Goal: Navigation & Orientation: Find specific page/section

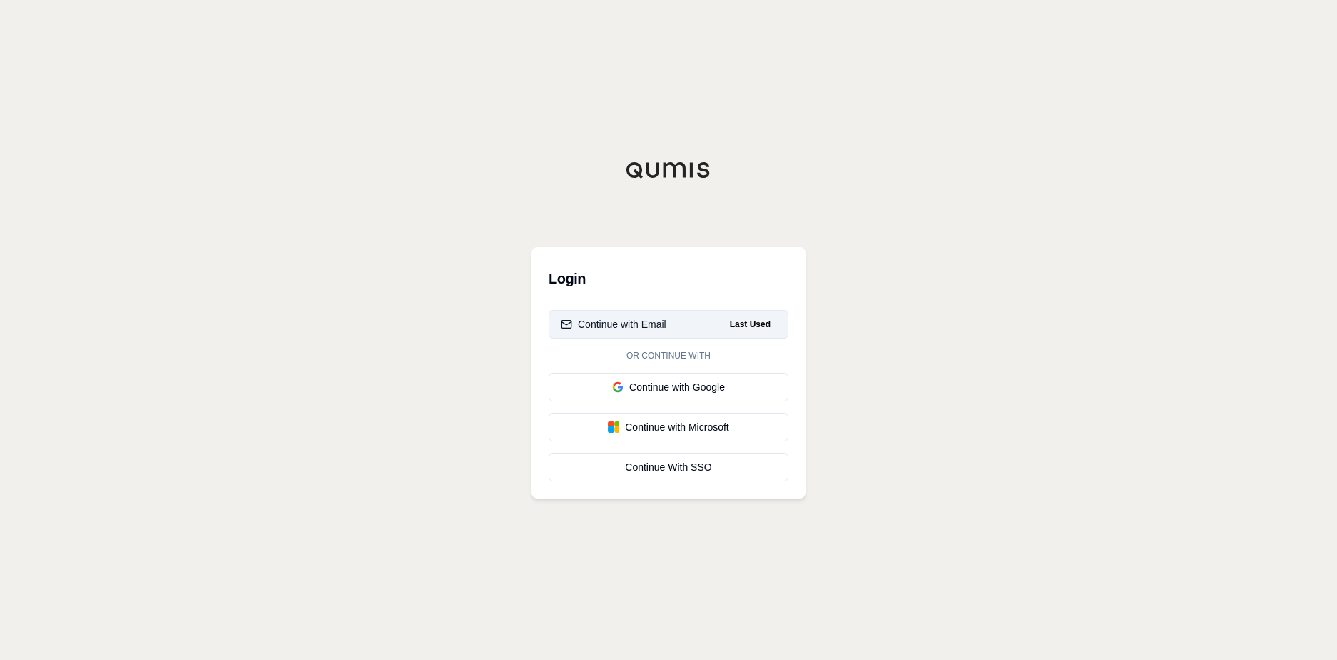
click at [653, 335] on button "Continue with Email Last Used" at bounding box center [668, 324] width 240 height 29
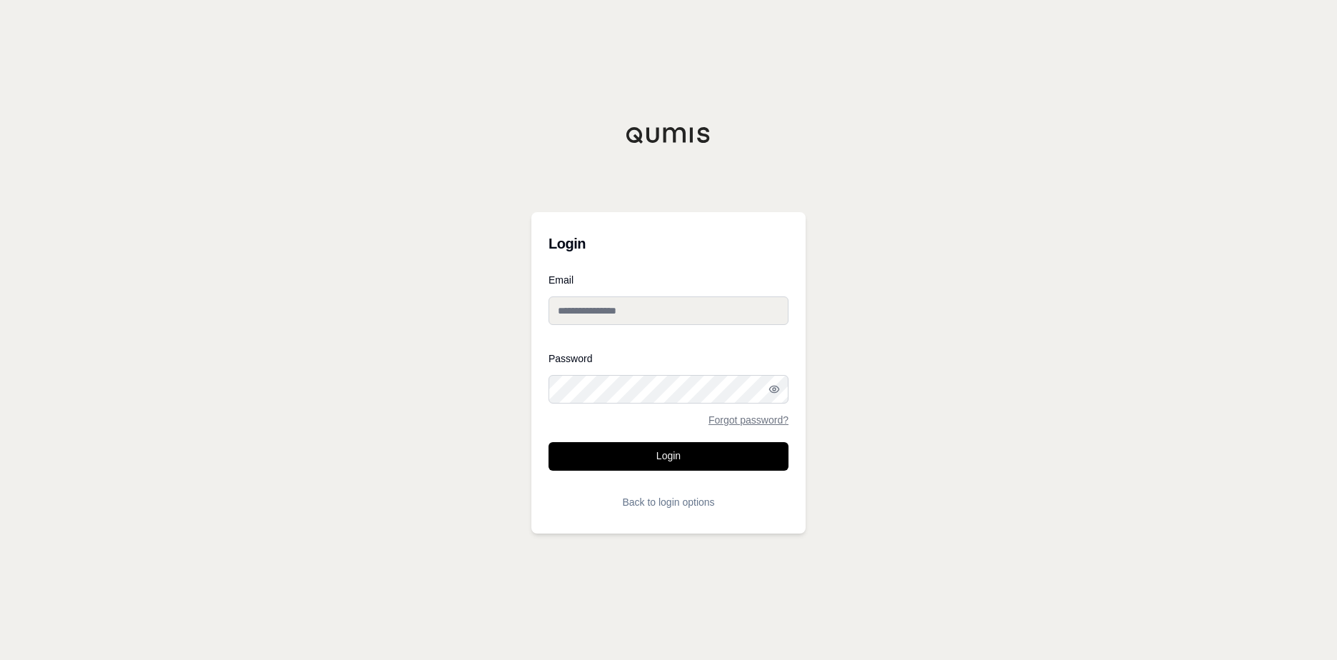
type input "**********"
click at [627, 465] on button "Login" at bounding box center [668, 456] width 240 height 29
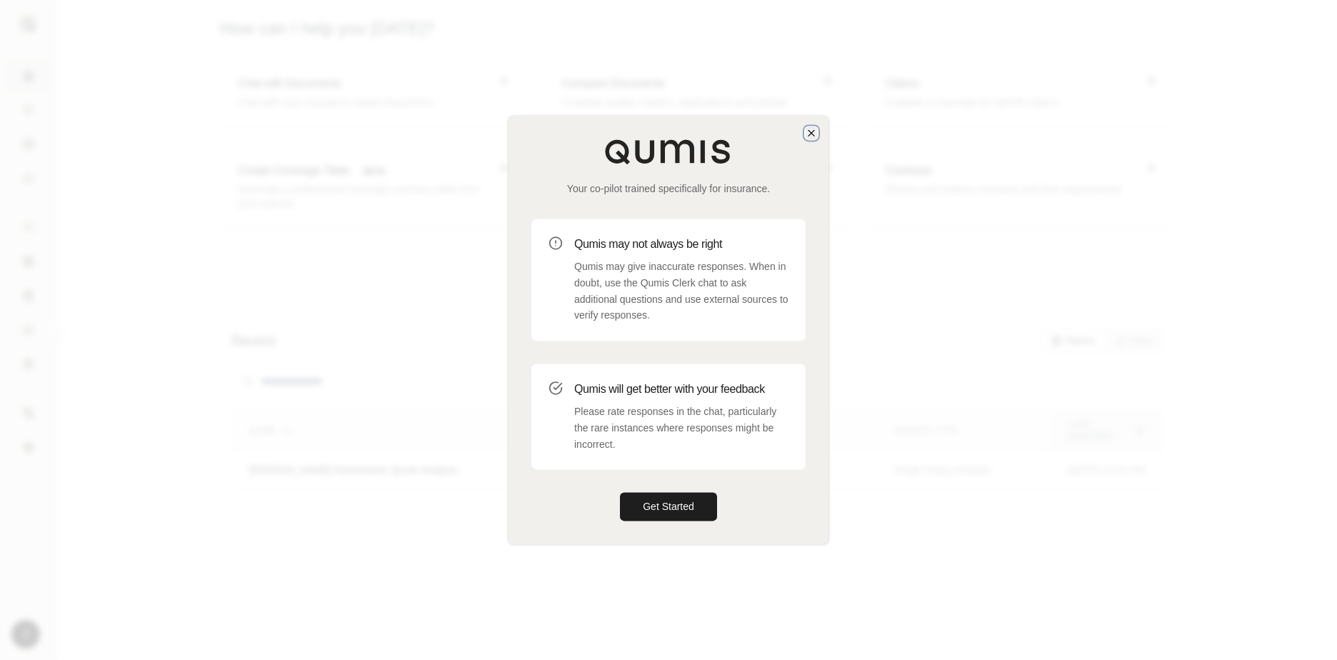
click at [810, 129] on icon "button" at bounding box center [810, 132] width 11 height 11
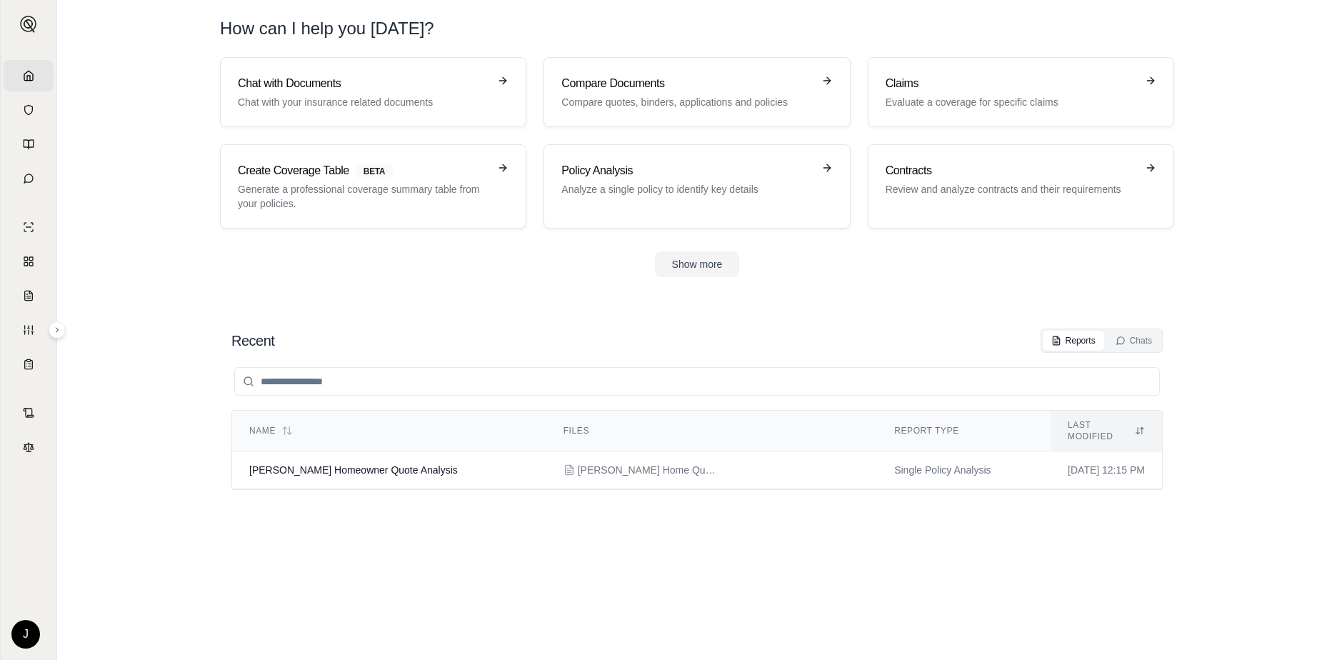
click at [420, 295] on section "Chat with Documents Chat with your insurance related documents Compare Document…" at bounding box center [697, 178] width 1268 height 243
click at [1202, 265] on section "Chat with Documents Chat with your insurance related documents Compare Document…" at bounding box center [697, 178] width 1268 height 243
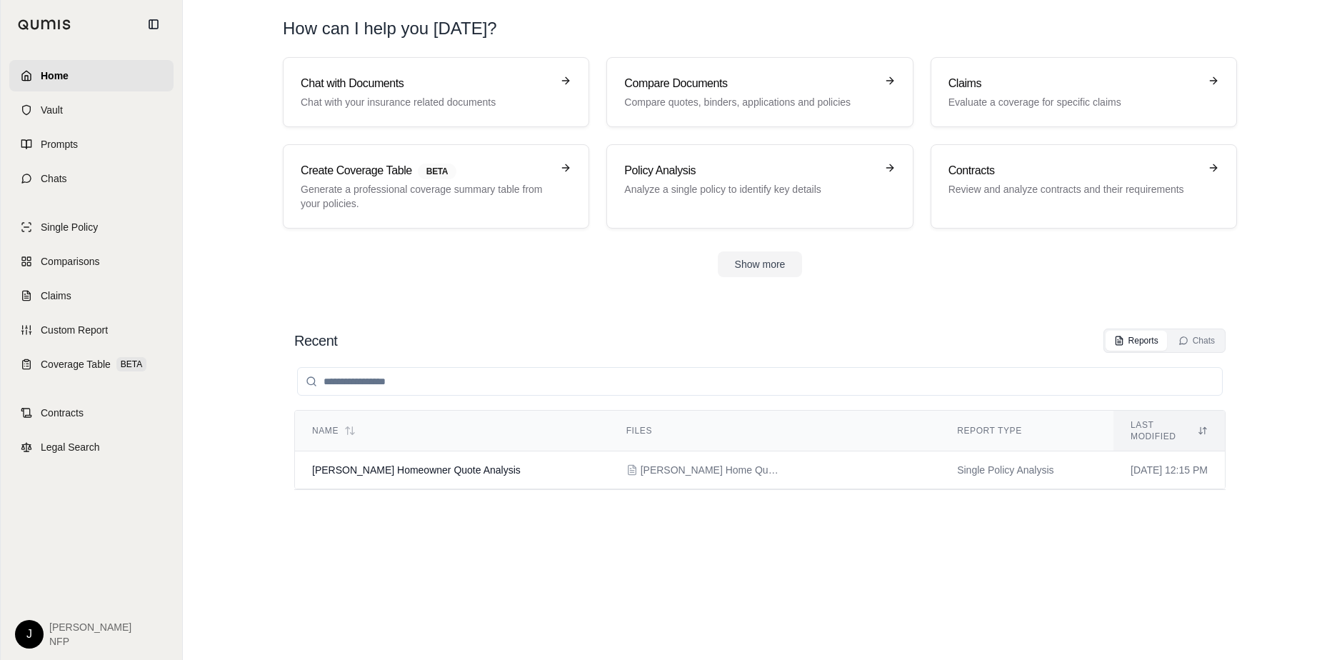
click at [27, 16] on div at bounding box center [44, 25] width 76 height 34
click at [77, 143] on span "Prompts" at bounding box center [59, 144] width 37 height 14
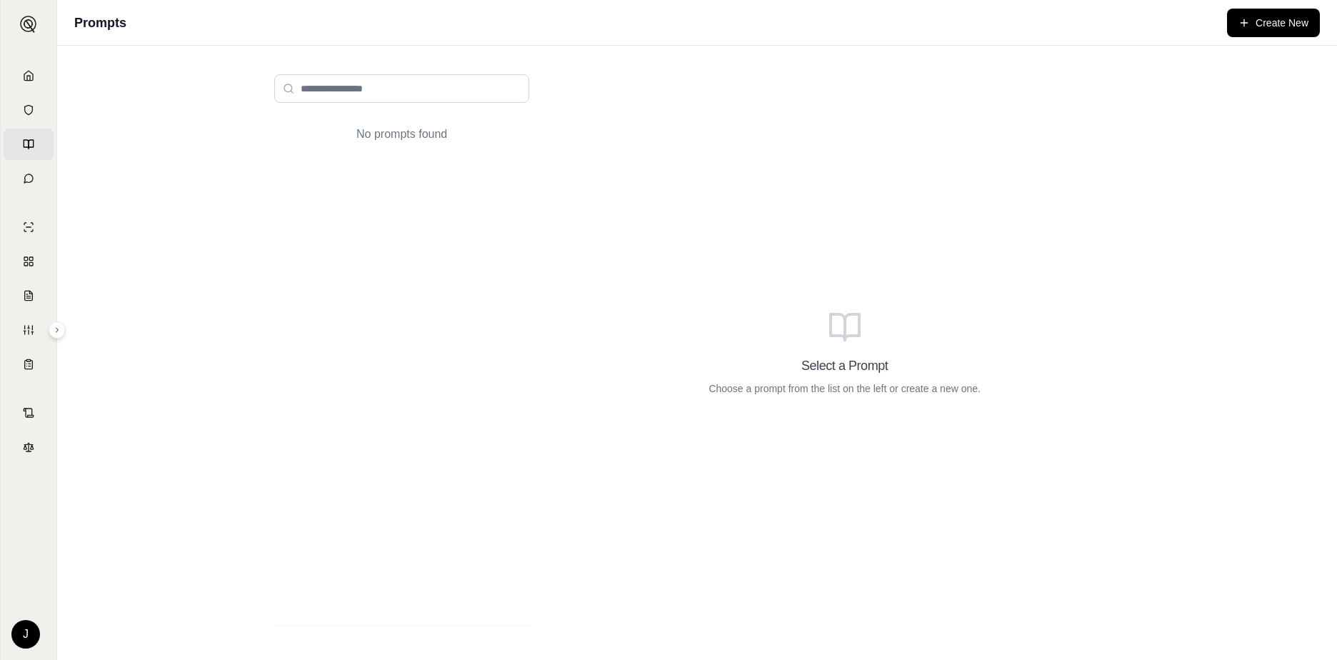
click at [150, 279] on div "No prompts found Select a Prompt Choose a prompt from the list on the left or c…" at bounding box center [697, 353] width 1280 height 614
click at [56, 333] on icon at bounding box center [57, 330] width 9 height 9
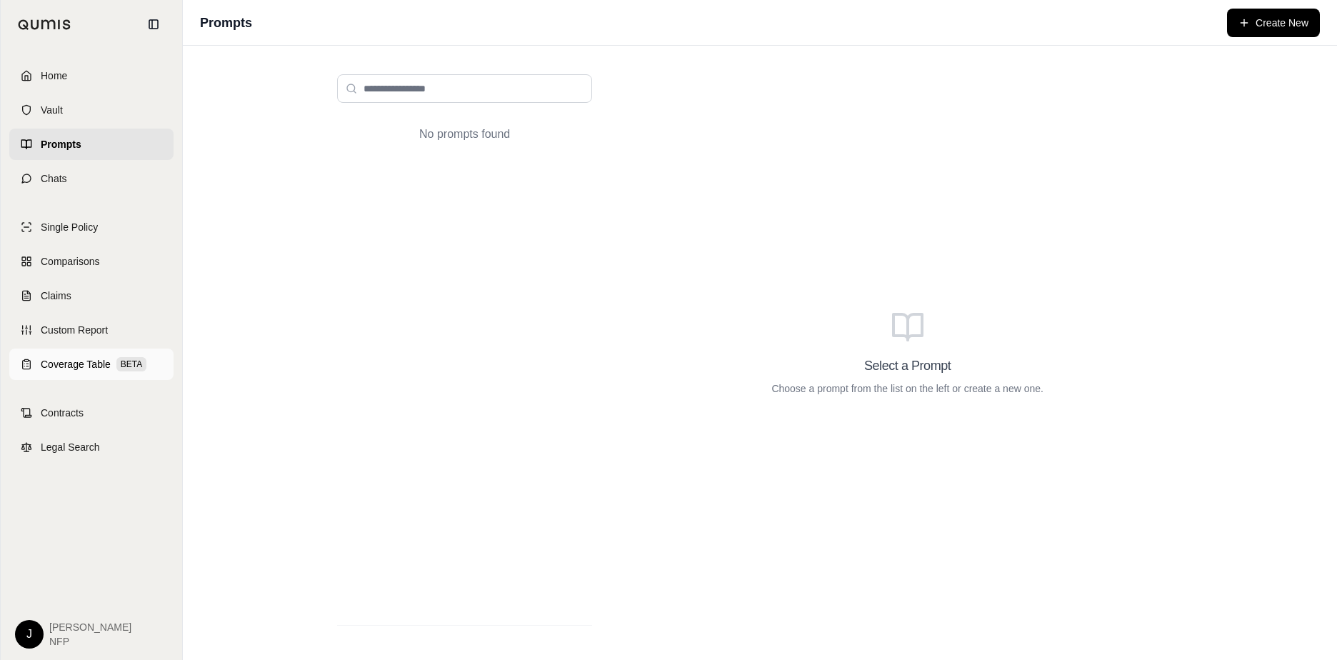
click at [109, 371] on span "Coverage Table" at bounding box center [76, 364] width 70 height 14
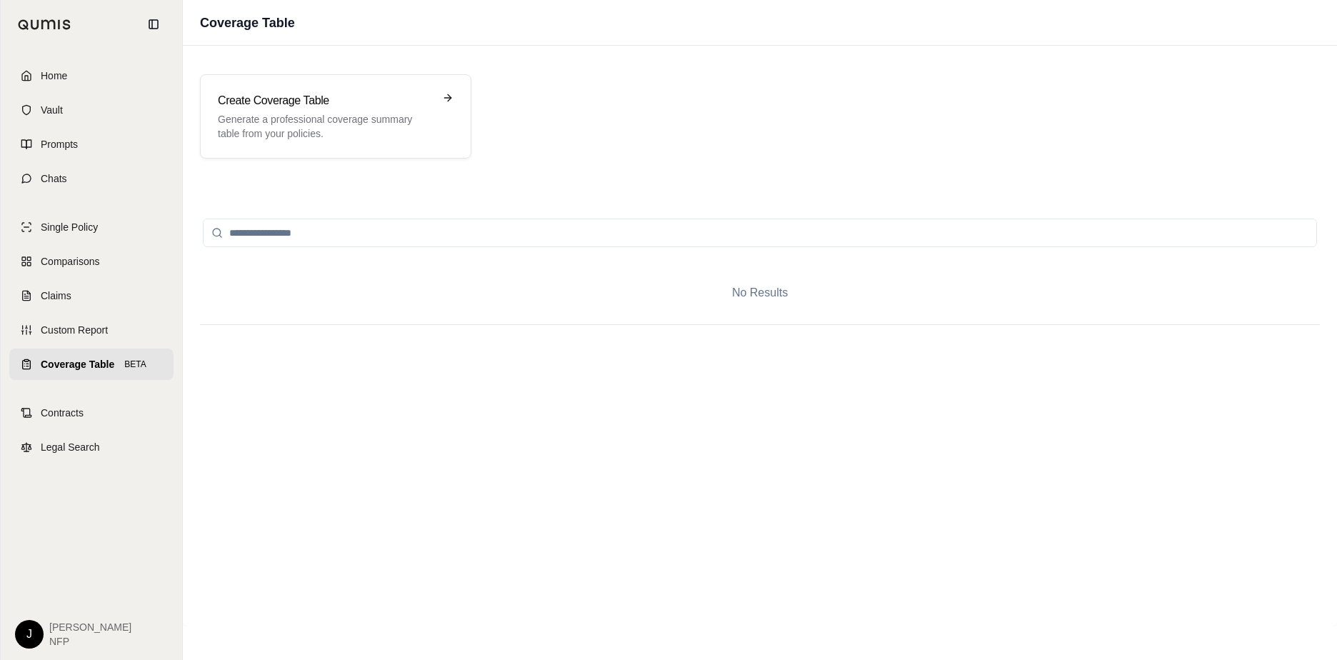
click at [40, 628] on html "Home Vault Prompts Chats Single Policy Comparisons Claims Custom Report Coverag…" at bounding box center [668, 330] width 1337 height 660
click at [55, 545] on link "Settings" at bounding box center [63, 549] width 118 height 23
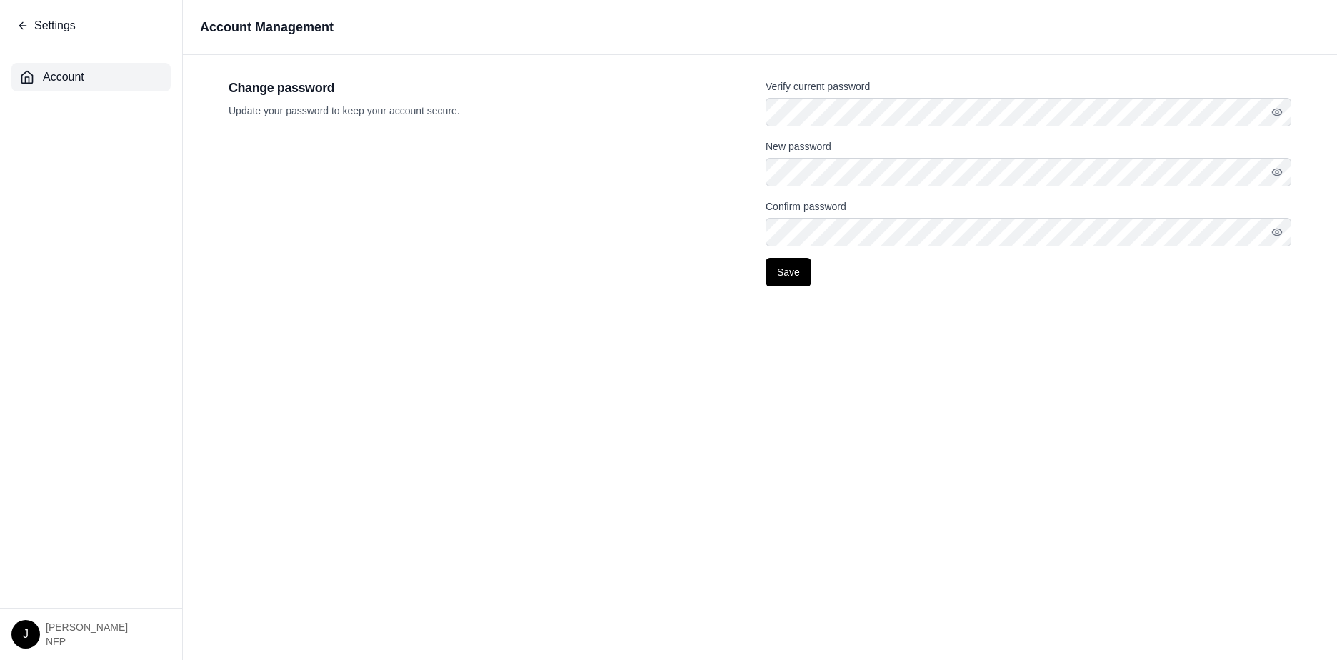
click at [36, 28] on span "Settings" at bounding box center [54, 25] width 41 height 17
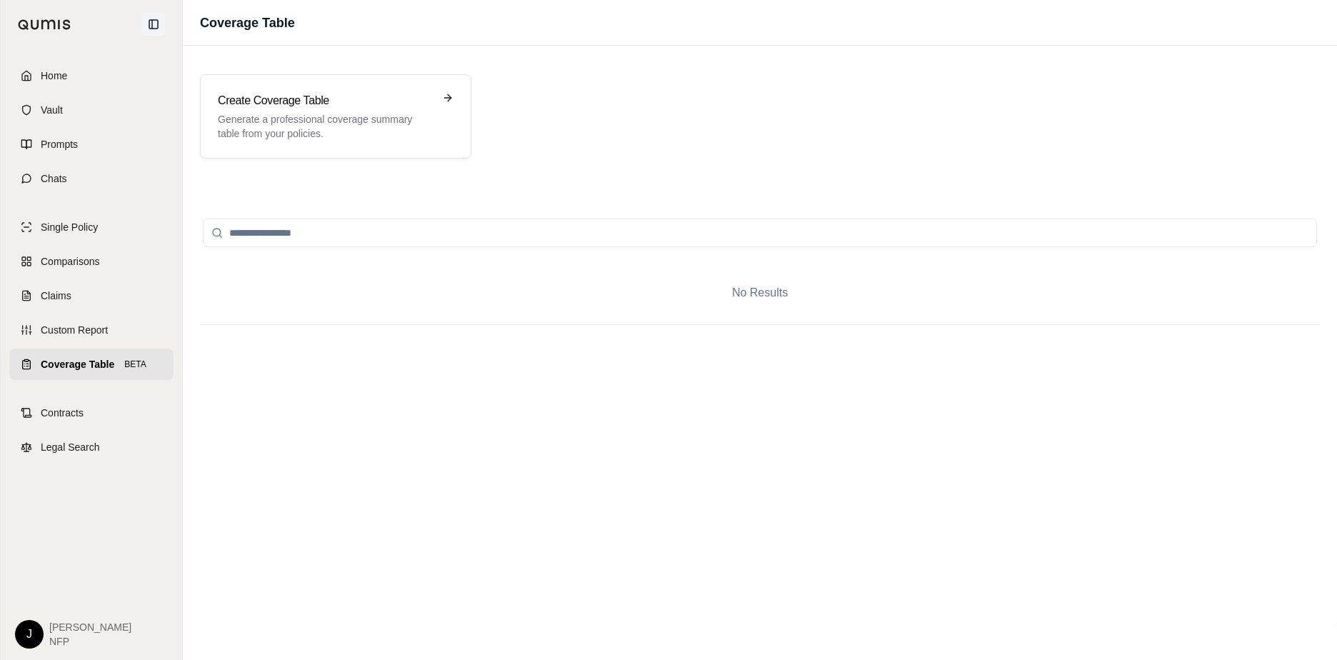
click at [149, 24] on icon at bounding box center [153, 24] width 9 height 9
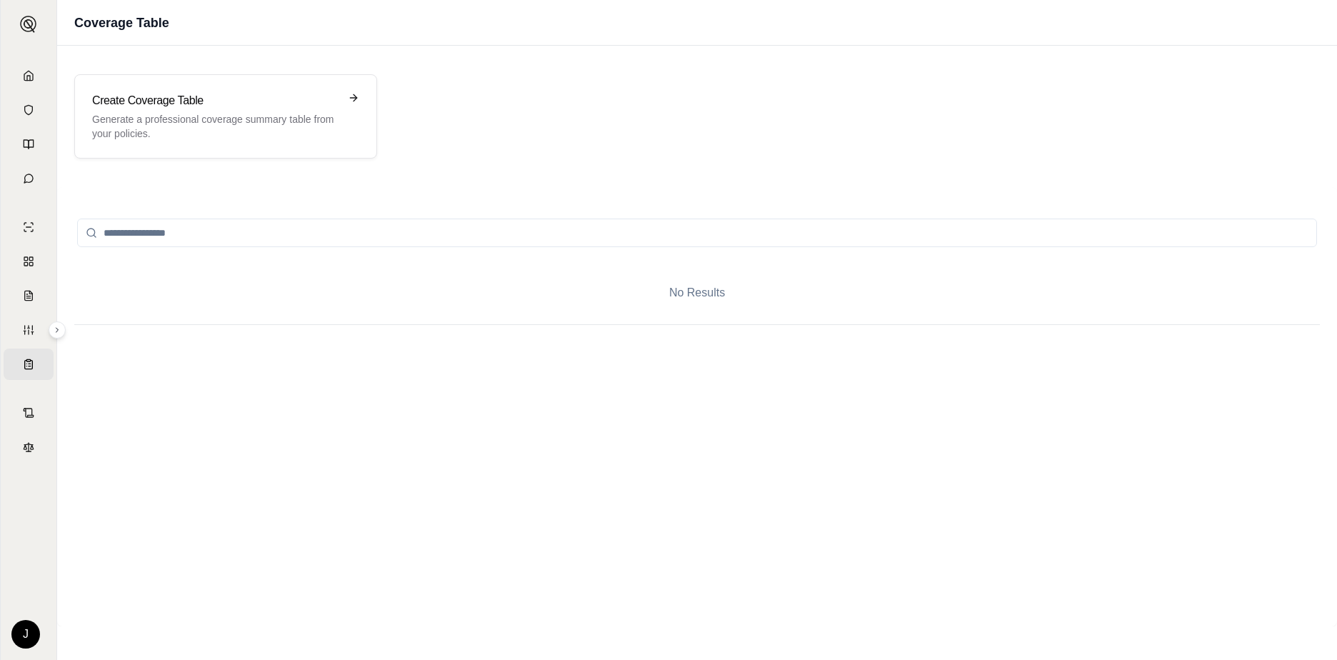
click at [12, 26] on div at bounding box center [29, 24] width 56 height 49
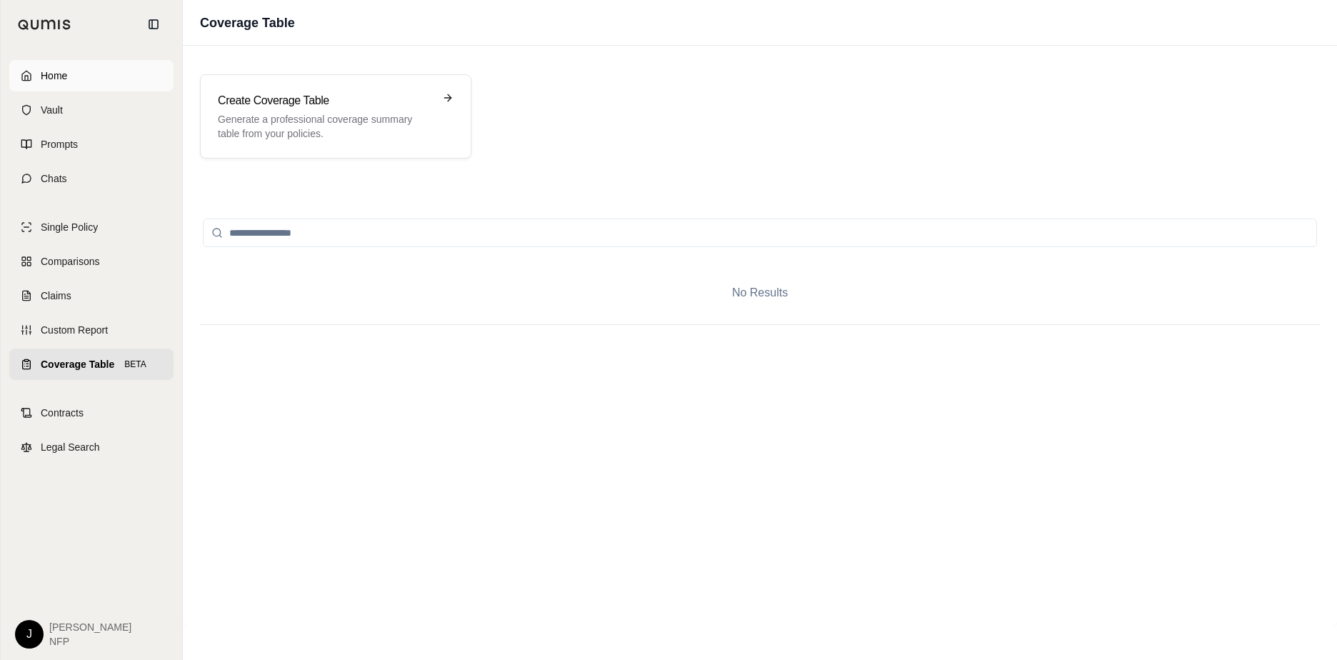
click at [56, 71] on span "Home" at bounding box center [54, 76] width 26 height 14
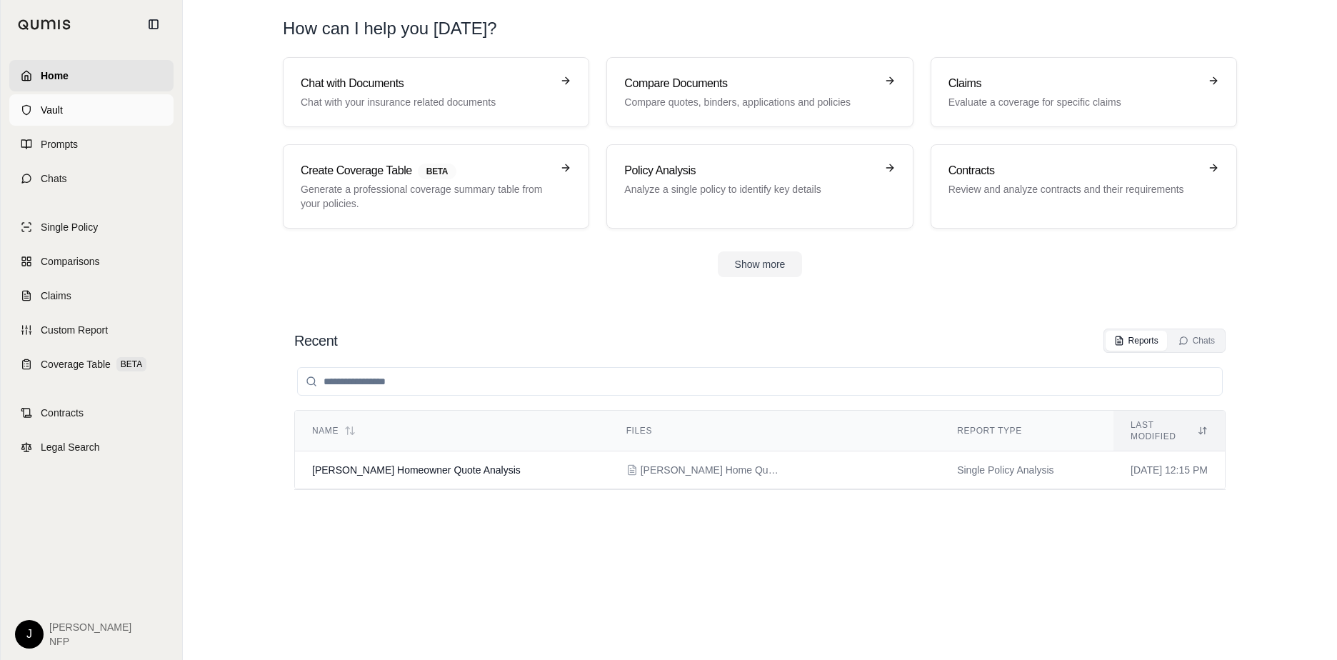
click at [88, 109] on link "Vault" at bounding box center [91, 109] width 164 height 31
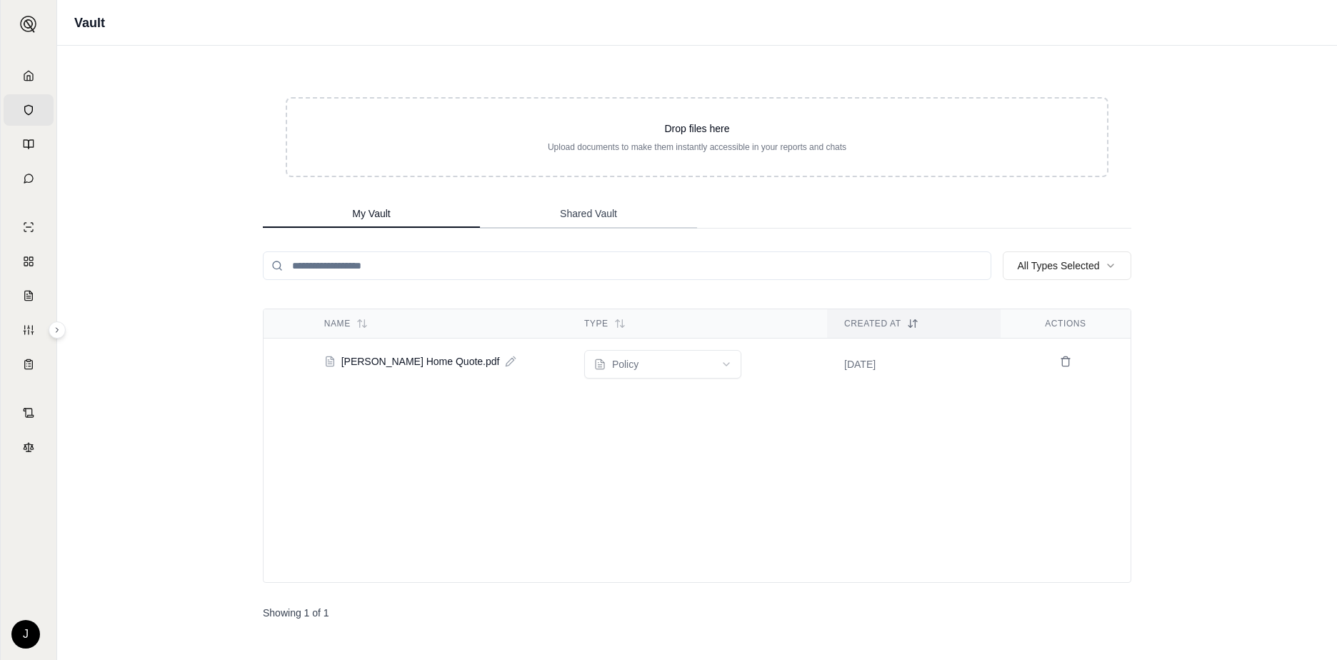
click at [562, 211] on span "Shared Vault" at bounding box center [588, 213] width 57 height 14
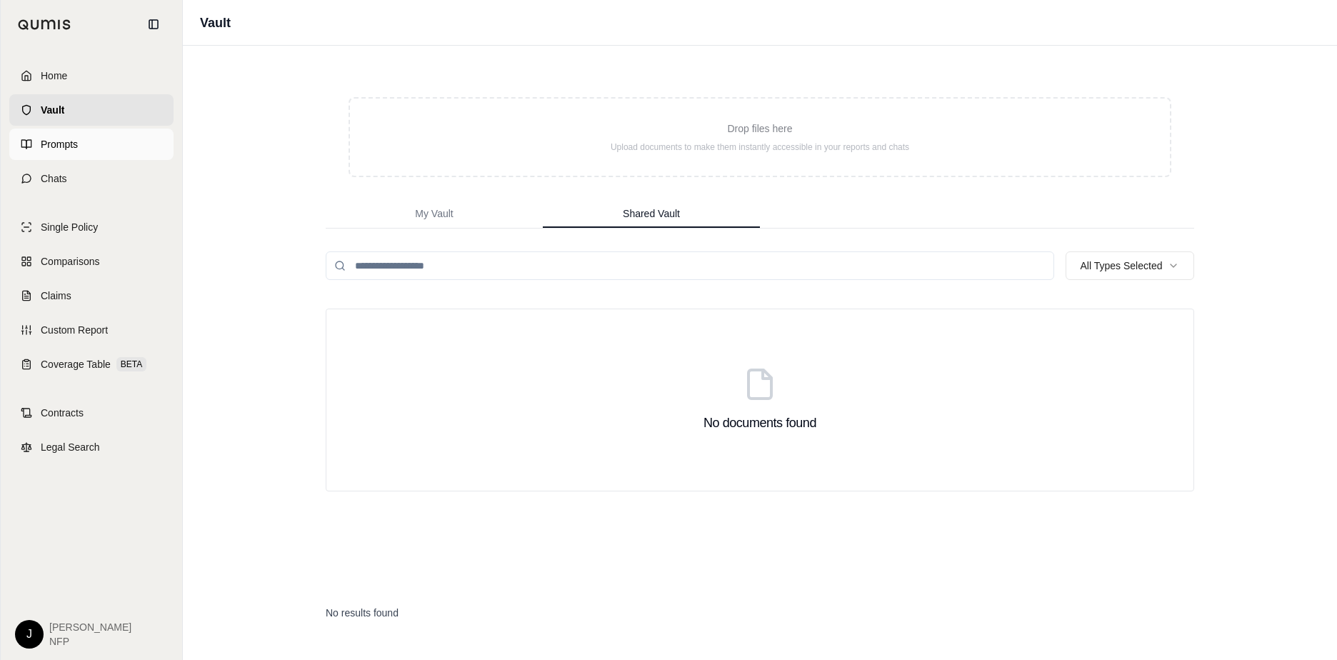
click at [24, 143] on link "Prompts" at bounding box center [91, 144] width 164 height 31
